Goal: Task Accomplishment & Management: Complete application form

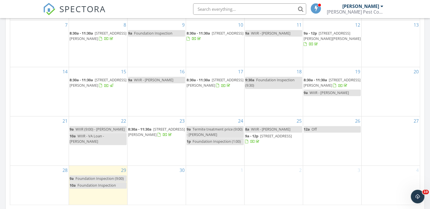
scroll to position [343, 0]
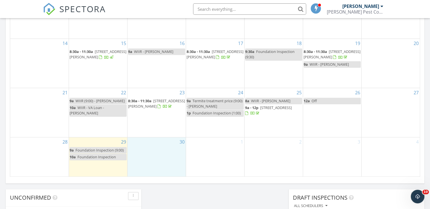
click at [165, 154] on div "30" at bounding box center [157, 156] width 58 height 39
click at [159, 140] on link "Event" at bounding box center [155, 140] width 29 height 9
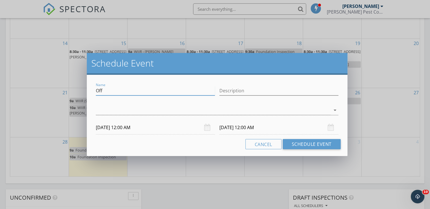
drag, startPoint x: 104, startPoint y: 90, endPoint x: 94, endPoint y: 88, distance: 10.0
click at [94, 88] on div "Name Off" at bounding box center [156, 91] width 124 height 20
type input "WIIR"
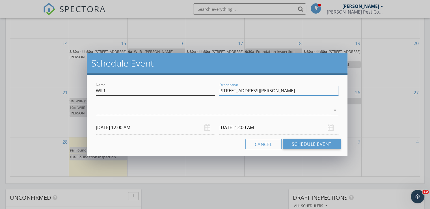
type input "[STREET_ADDRESS][PERSON_NAME]"
click at [113, 92] on input "WIIR" at bounding box center [155, 90] width 119 height 9
type input "WIIR - [PERSON_NAME] 248-1004"
click at [208, 102] on div "check_box_outline_blank [PERSON_NAME] arrow_drop_down" at bounding box center [217, 111] width 243 height 18
click at [206, 112] on div at bounding box center [213, 109] width 235 height 9
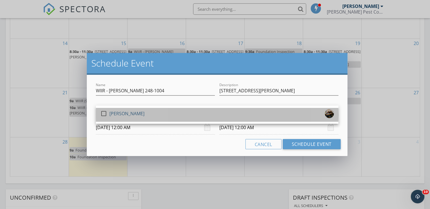
click at [180, 110] on div "check_box_outline_blank [PERSON_NAME]" at bounding box center [217, 114] width 234 height 11
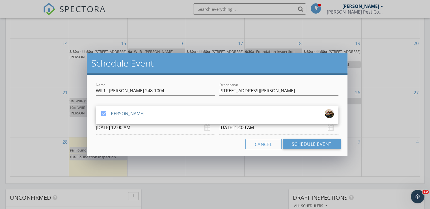
click at [131, 129] on input "[DATE] 12:00 AM" at bounding box center [155, 127] width 119 height 14
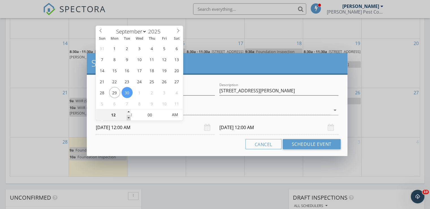
type input "11"
type input "[DATE] 11:00 PM"
click at [129, 118] on span at bounding box center [129, 118] width 4 height 6
type input "11"
type input "[DATE] 11:00 PM"
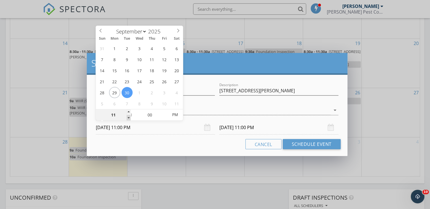
type input "10"
type input "[DATE] 10:00 PM"
click at [129, 118] on span at bounding box center [129, 118] width 4 height 6
type input "10"
type input "[DATE] 10:00 PM"
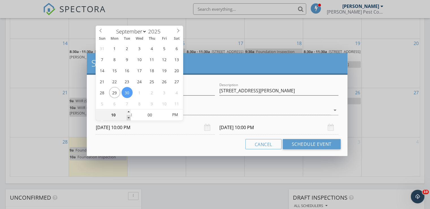
type input "09"
type input "[DATE] 9:00 PM"
click at [129, 118] on span at bounding box center [129, 118] width 4 height 6
type input "09"
type input "[DATE] 9:00 PM"
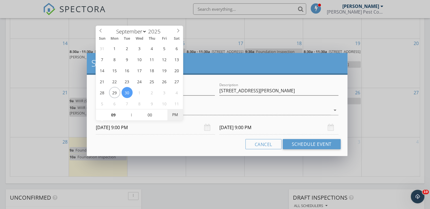
type input "[DATE] 9:00 AM"
click at [175, 115] on span "PM" at bounding box center [175, 114] width 16 height 11
click at [240, 125] on input "[DATE] 9:00 AM" at bounding box center [278, 127] width 119 height 14
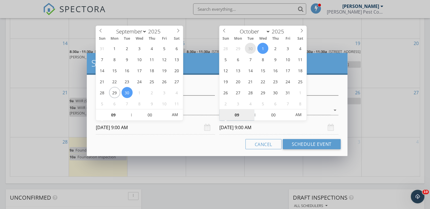
select select "8"
type input "[DATE] 9:00 AM"
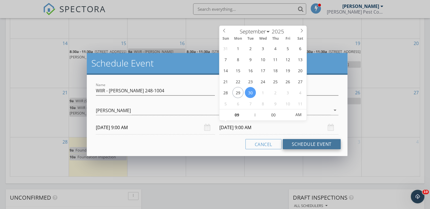
click at [300, 142] on button "Schedule Event" at bounding box center [312, 144] width 58 height 10
